Goal: Use online tool/utility: Utilize a website feature to perform a specific function

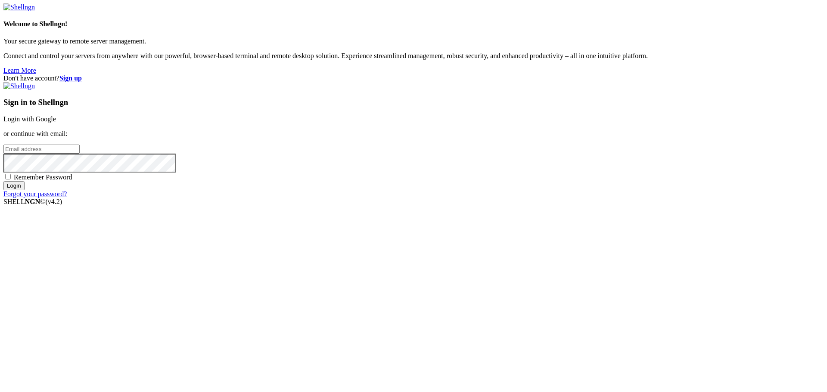
type input "[PERSON_NAME][EMAIL_ADDRESS][DOMAIN_NAME]"
click at [25, 190] on input "Login" at bounding box center [13, 185] width 21 height 9
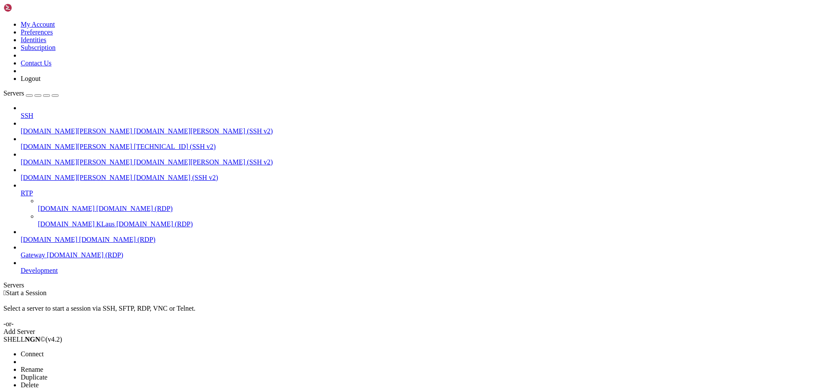
click at [43, 350] on span "Connect" at bounding box center [32, 353] width 23 height 7
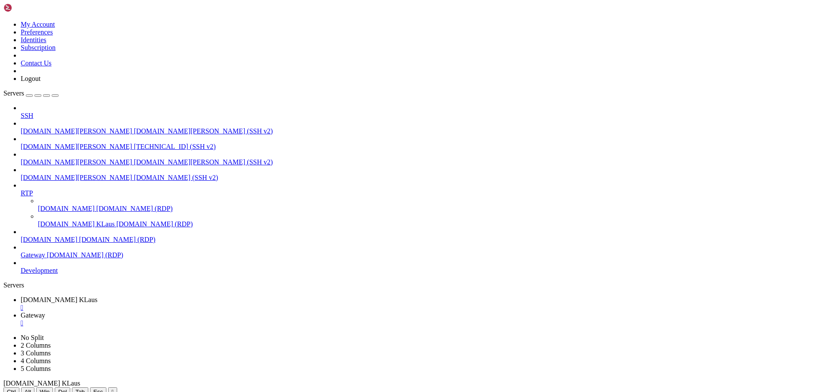
drag, startPoint x: 437, startPoint y: 781, endPoint x: 477, endPoint y: 838, distance: 68.9
